Goal: Task Accomplishment & Management: Use online tool/utility

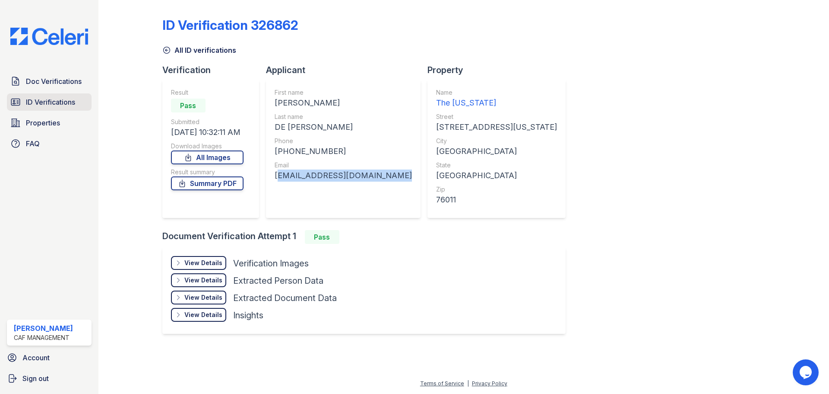
click at [67, 102] on span "ID Verifications" at bounding box center [50, 102] width 49 height 10
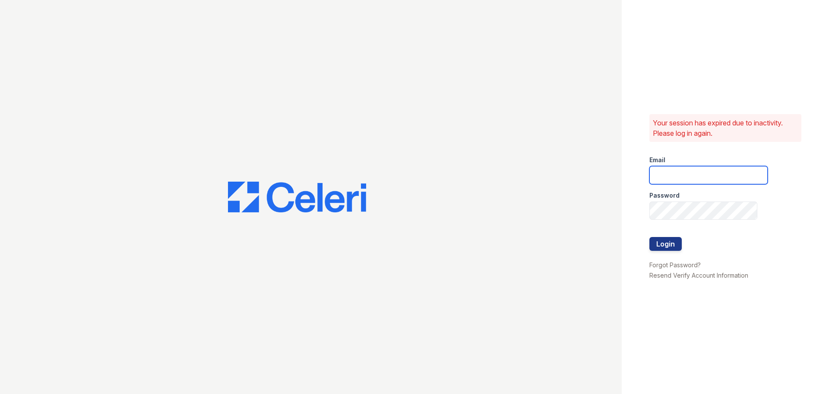
type input "washington1@cafmanagement.com"
click at [664, 246] on button "Login" at bounding box center [666, 244] width 32 height 14
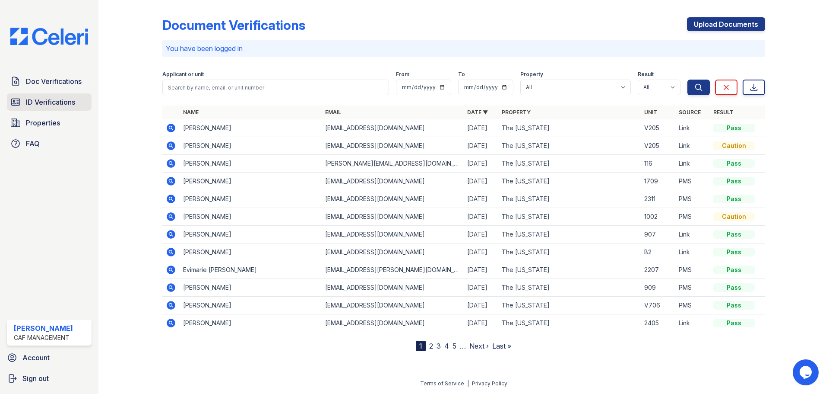
click at [68, 107] on span "ID Verifications" at bounding box center [50, 102] width 49 height 10
